Goal: Navigation & Orientation: Find specific page/section

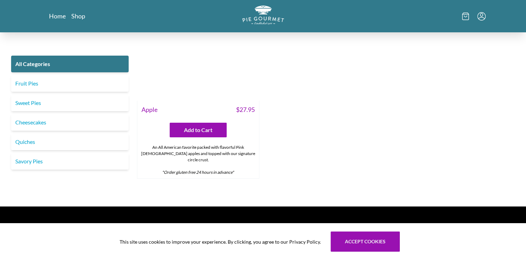
scroll to position [2574, 0]
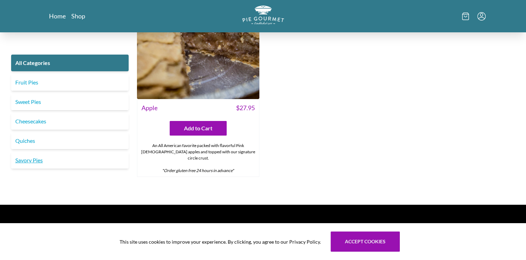
click at [31, 152] on link "Savory Pies" at bounding box center [69, 160] width 117 height 17
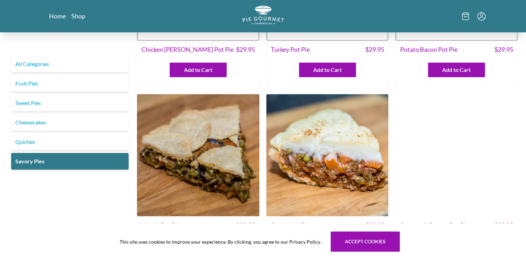
scroll to position [35, 0]
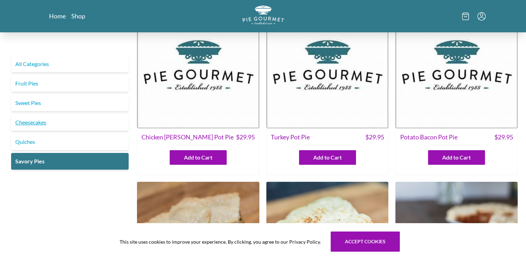
click at [31, 123] on link "Cheesecakes" at bounding box center [69, 122] width 117 height 17
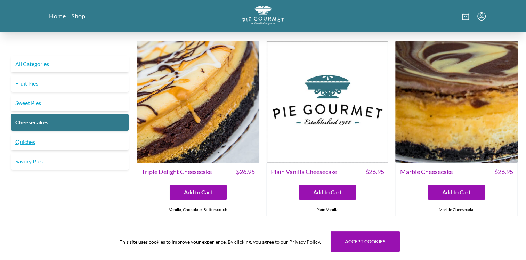
click at [29, 139] on link "Quiches" at bounding box center [69, 141] width 117 height 17
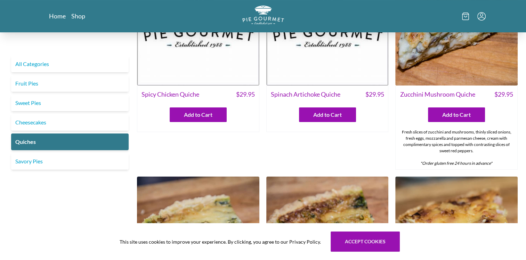
scroll to position [35, 0]
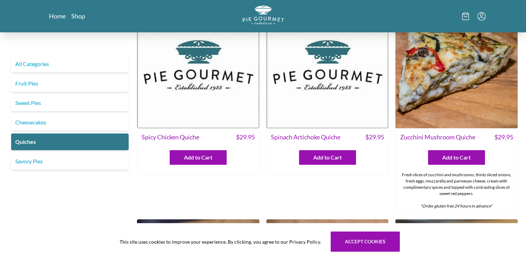
click at [282, 135] on span "Spinach Artichoke Quiche" at bounding box center [305, 136] width 69 height 9
click at [282, 138] on span "Spinach Artichoke Quiche" at bounding box center [305, 136] width 69 height 9
click at [26, 124] on link "Cheesecakes" at bounding box center [69, 122] width 117 height 17
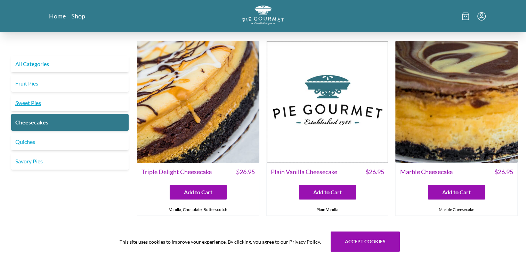
click at [32, 102] on link "Sweet Pies" at bounding box center [69, 102] width 117 height 17
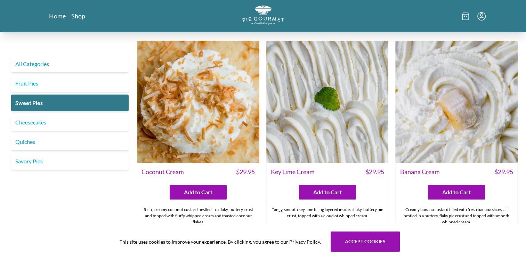
click at [35, 81] on link "Fruit Pies" at bounding box center [69, 83] width 117 height 17
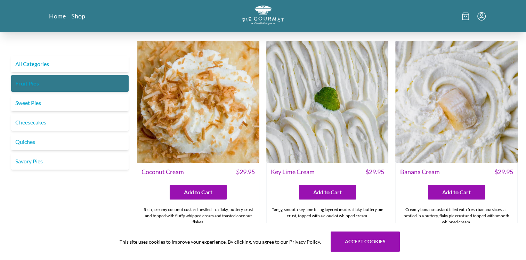
click at [34, 83] on link "Fruit Pies" at bounding box center [69, 83] width 117 height 17
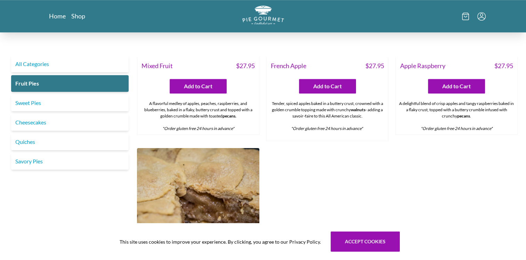
scroll to position [591, 0]
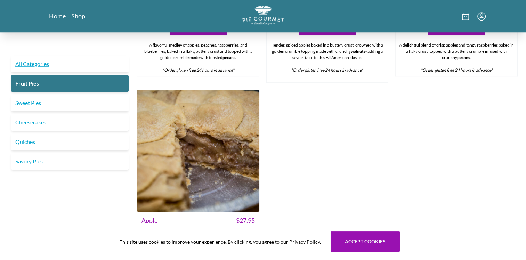
click at [49, 67] on link "All Categories" at bounding box center [69, 64] width 117 height 17
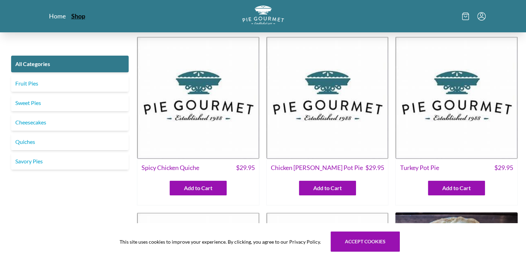
click at [75, 17] on link "Shop" at bounding box center [78, 16] width 14 height 8
click at [76, 14] on link "Shop" at bounding box center [78, 16] width 14 height 8
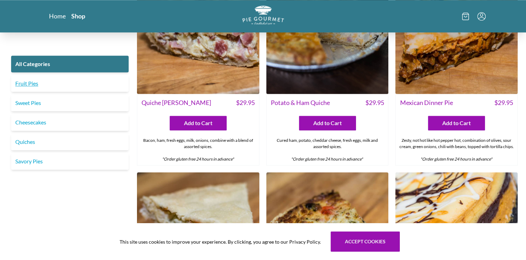
scroll to position [938, 0]
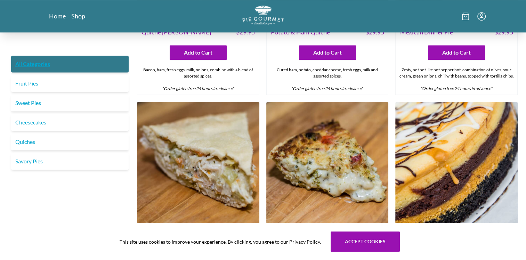
click at [42, 66] on link "All Categories" at bounding box center [69, 64] width 117 height 17
